Goal: Transaction & Acquisition: Purchase product/service

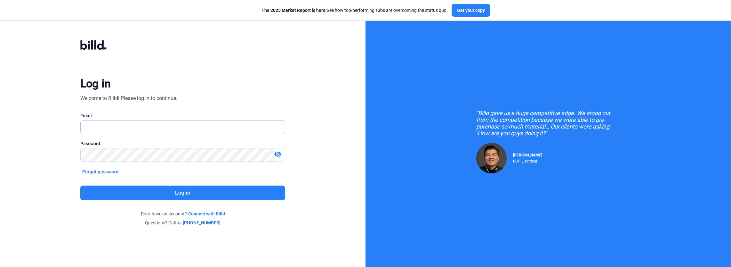
type input "[PERSON_NAME][EMAIL_ADDRESS][DOMAIN_NAME]"
click at [193, 187] on button "Log in" at bounding box center [182, 192] width 205 height 15
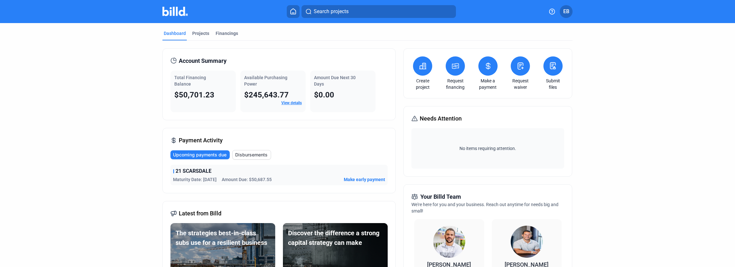
click at [363, 178] on span "Make early payment" at bounding box center [364, 179] width 41 height 6
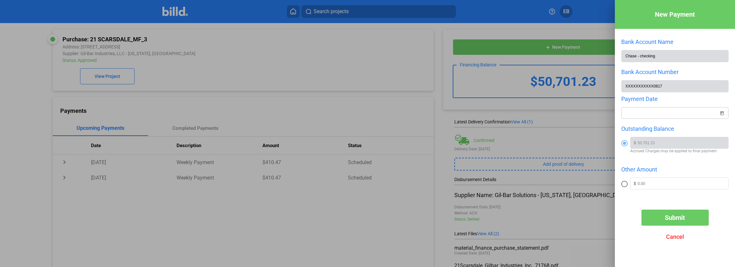
click at [662, 115] on div "New Payment Bank Account Name Chase - checking Bank Account Number XXXXXXXXXXX0…" at bounding box center [367, 133] width 735 height 267
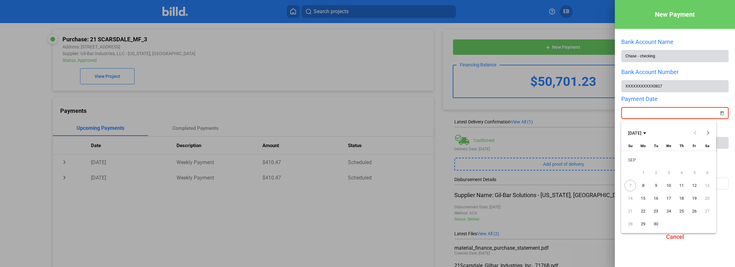
click at [642, 188] on span "8" at bounding box center [643, 186] width 12 height 12
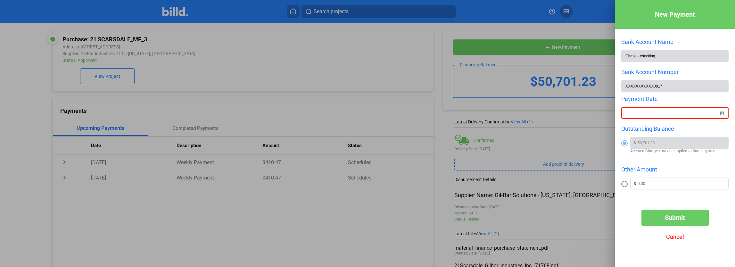
type input "[DATE]"
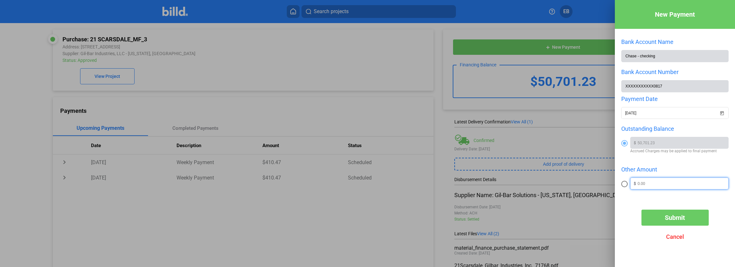
click at [649, 185] on input "text" at bounding box center [682, 183] width 91 height 10
drag, startPoint x: 649, startPoint y: 185, endPoint x: 599, endPoint y: 182, distance: 50.3
click at [599, 182] on div "New Payment Bank Account Name Chase - checking Bank Account Number XXXXXXXXXXX0…" at bounding box center [367, 133] width 735 height 267
type input "20,000"
click at [623, 184] on span at bounding box center [624, 184] width 6 height 6
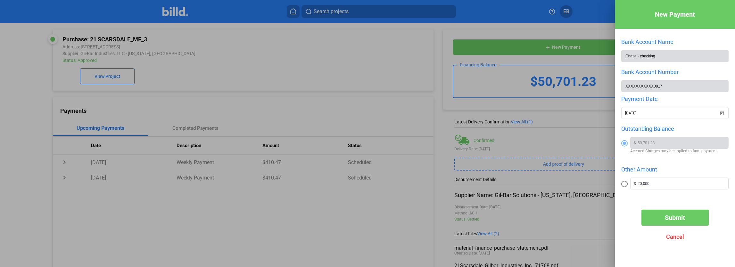
click at [623, 184] on input "radio" at bounding box center [624, 184] width 6 height 6
radio input "true"
click at [679, 217] on span "Submit" at bounding box center [674, 218] width 20 height 8
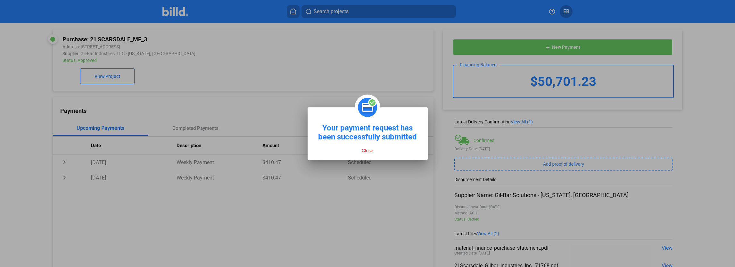
click at [371, 150] on button "Close" at bounding box center [367, 151] width 15 height 6
